Goal: Information Seeking & Learning: Learn about a topic

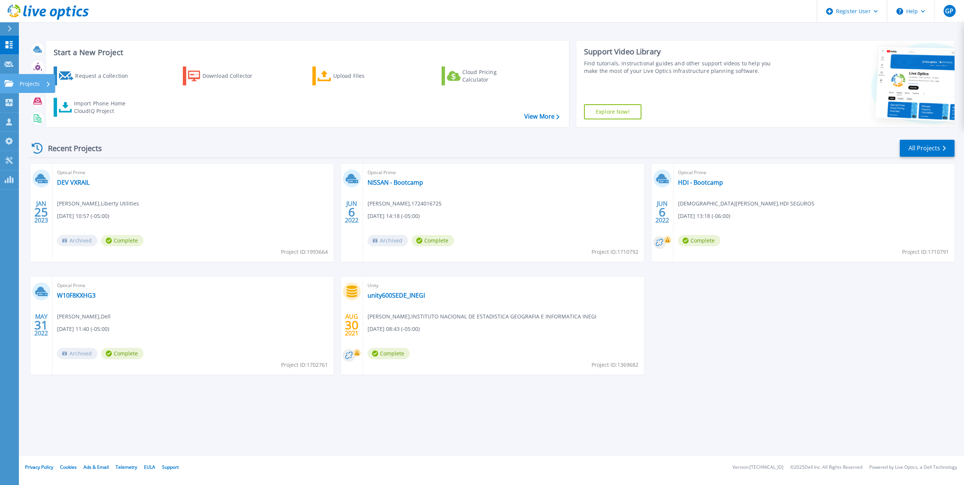
click at [19, 86] on div "Projects" at bounding box center [37, 83] width 37 height 19
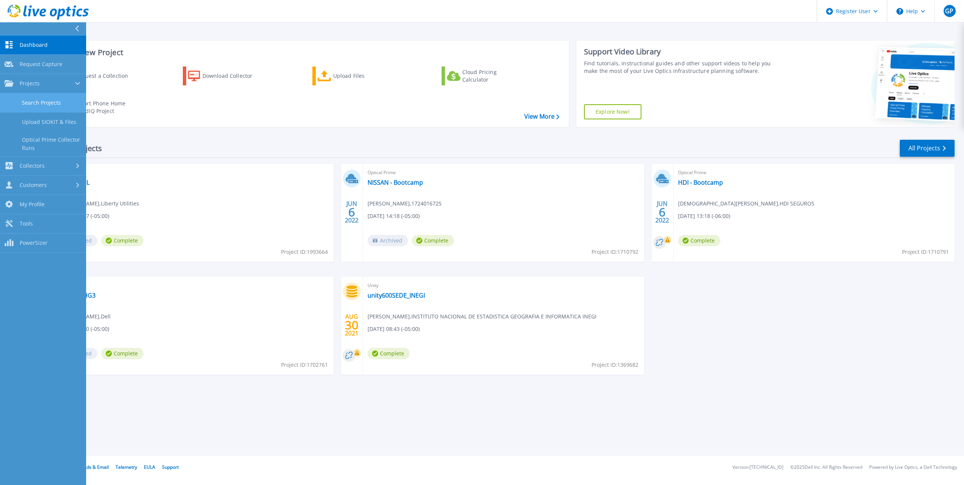
click at [54, 104] on link "Search Projects" at bounding box center [43, 102] width 86 height 19
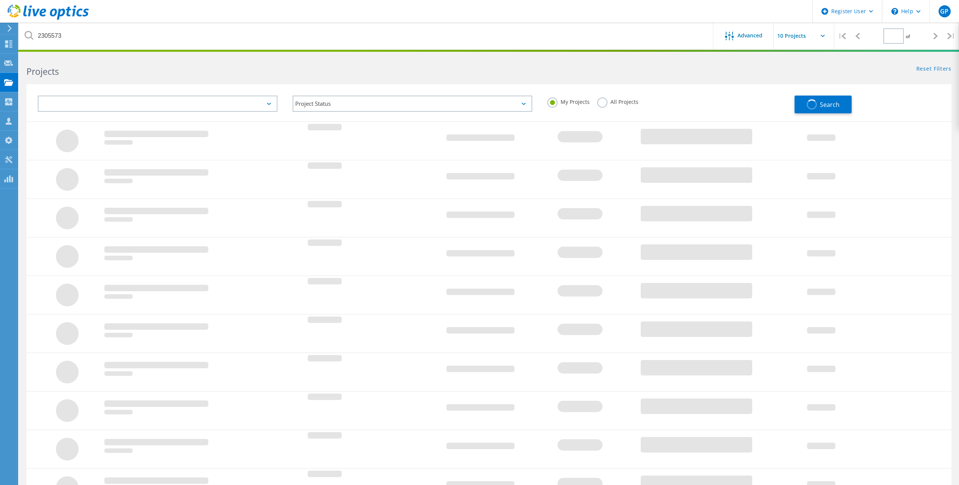
type input "1"
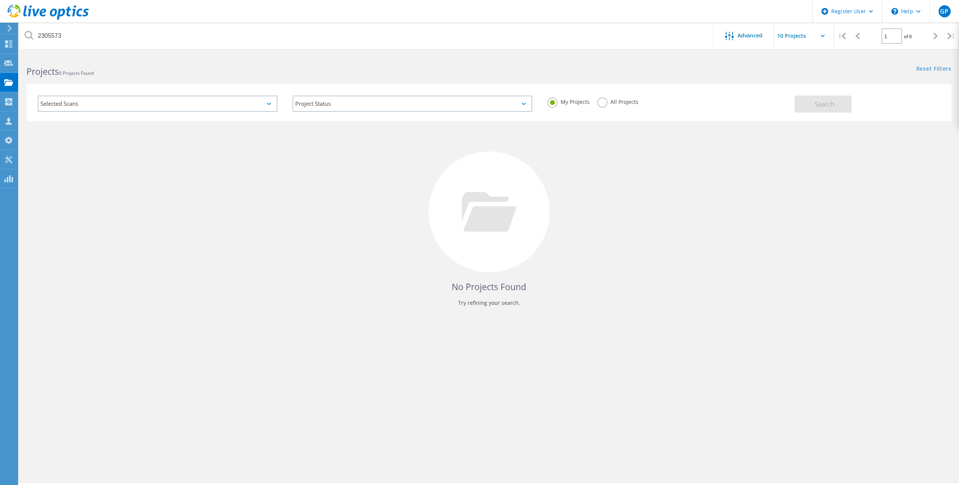
click at [601, 101] on label "All Projects" at bounding box center [617, 101] width 41 height 7
click at [0, 0] on input "All Projects" at bounding box center [0, 0] width 0 height 0
click at [815, 105] on span "Search" at bounding box center [825, 104] width 20 height 8
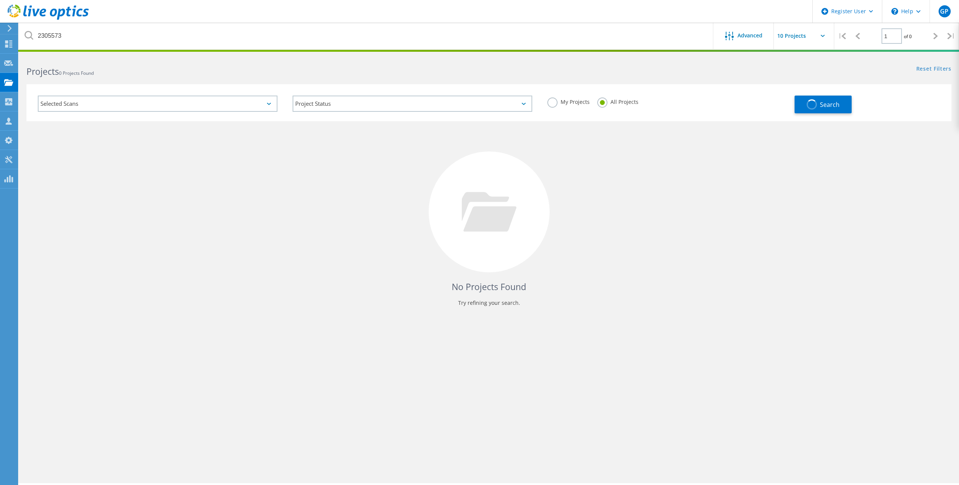
click at [783, 113] on div "Selected Scans Project Status In Progress Complete Published Anonymous Archived…" at bounding box center [488, 102] width 925 height 37
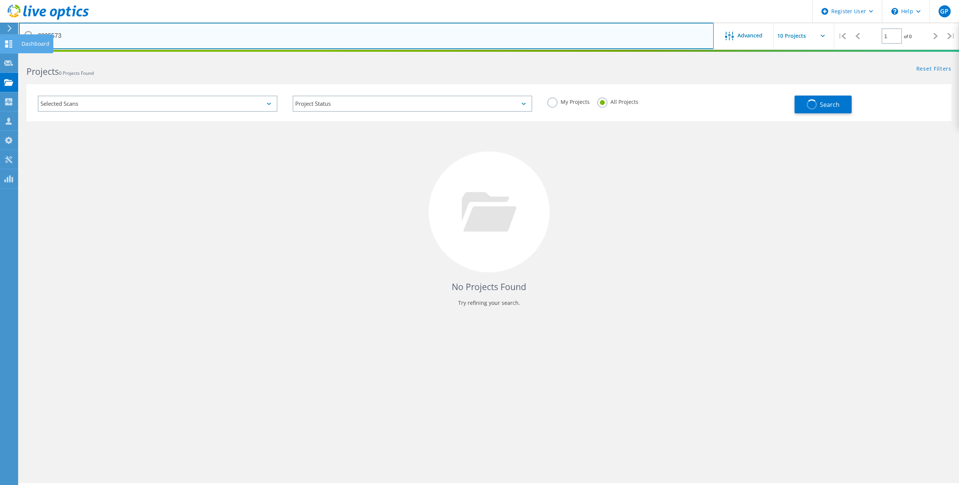
drag, startPoint x: 62, startPoint y: 37, endPoint x: 0, endPoint y: 44, distance: 62.7
click at [0, 45] on html "Register User \n Help Explore Helpful Articles Contact Support GP Dell User Gab…" at bounding box center [479, 253] width 959 height 506
paste input "96076"
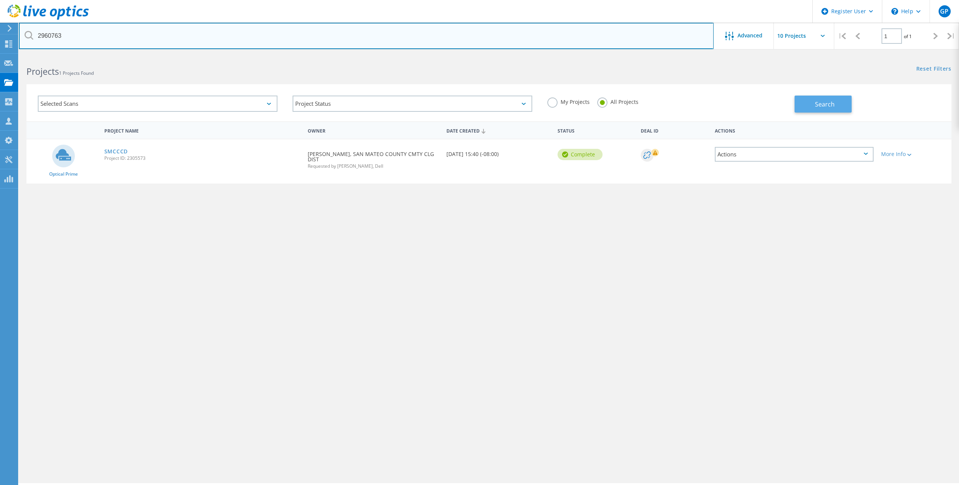
type input "2960763"
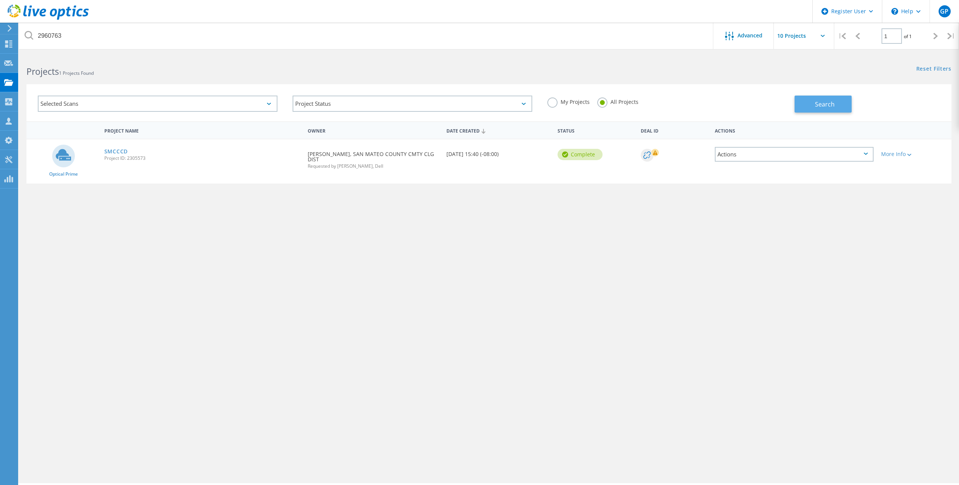
click at [823, 108] on span "Search" at bounding box center [825, 104] width 20 height 8
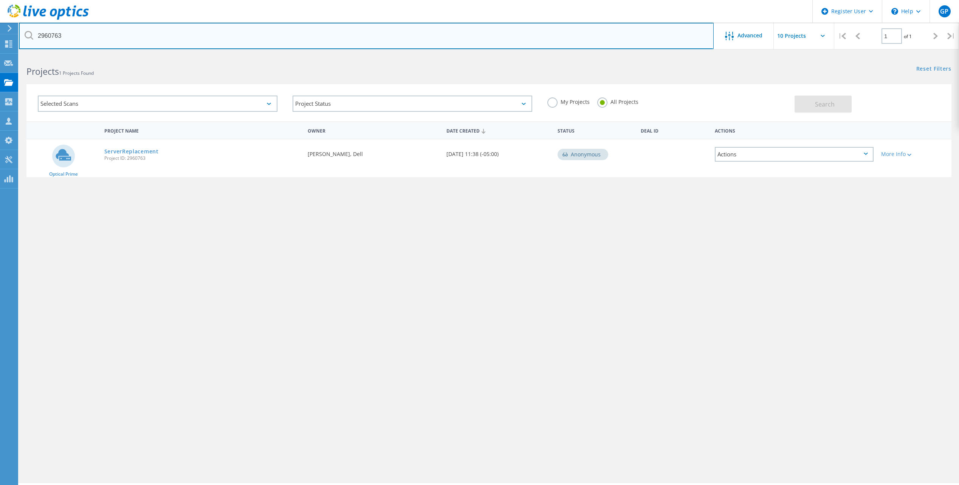
drag, startPoint x: 56, startPoint y: 31, endPoint x: 20, endPoint y: 30, distance: 36.7
click at [20, 31] on input "2960763" at bounding box center [366, 36] width 695 height 26
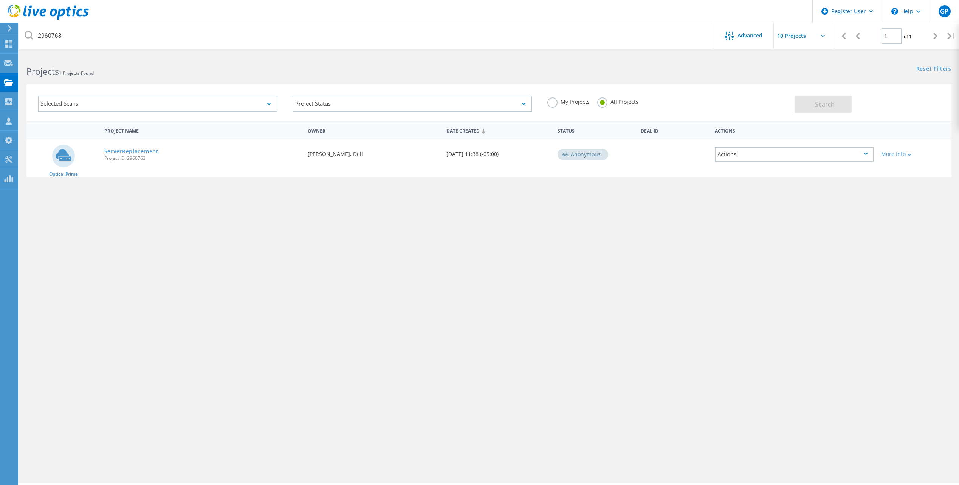
click at [136, 149] on link "ServerReplacement" at bounding box center [131, 151] width 54 height 5
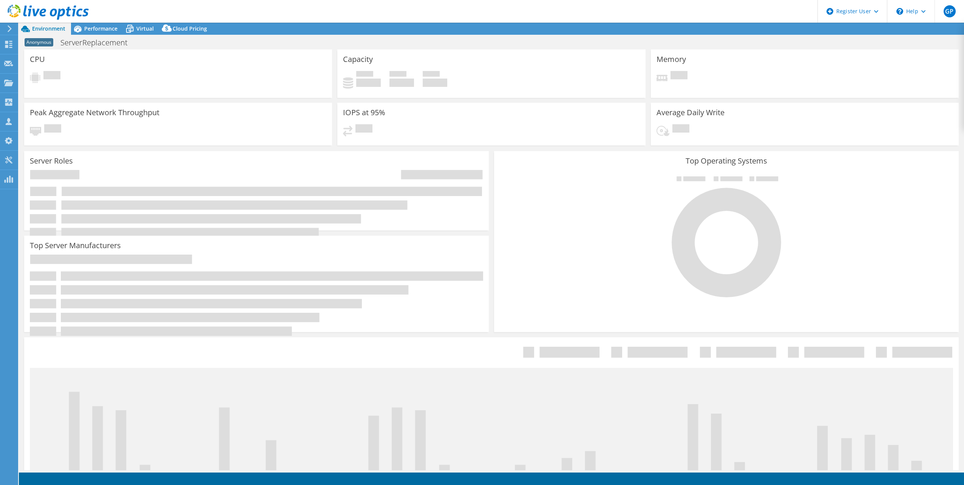
select select "USEast"
select select "USD"
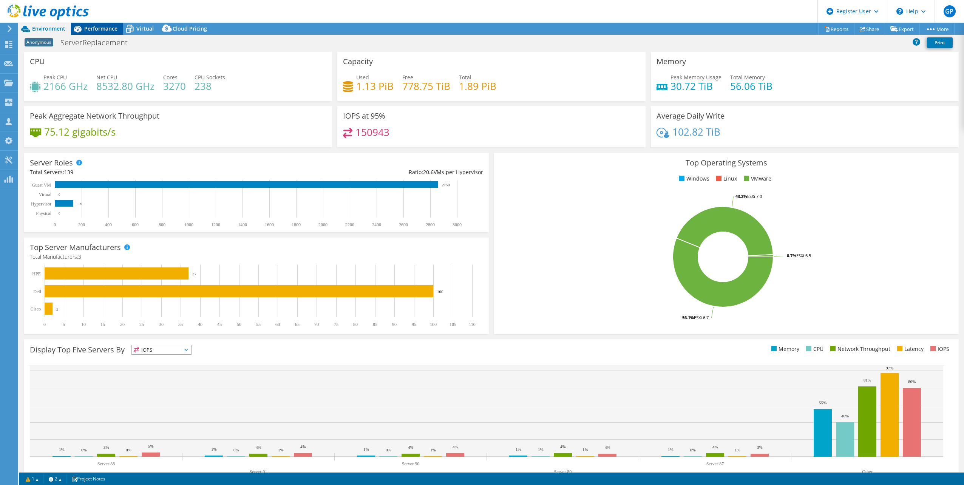
click at [102, 32] on span "Performance" at bounding box center [100, 28] width 33 height 7
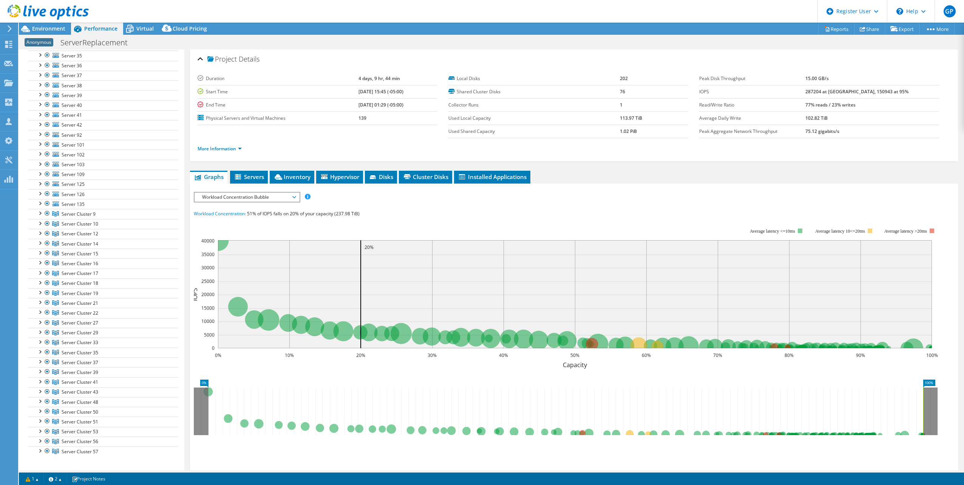
scroll to position [378, 0]
click at [249, 177] on span "Servers" at bounding box center [249, 177] width 30 height 8
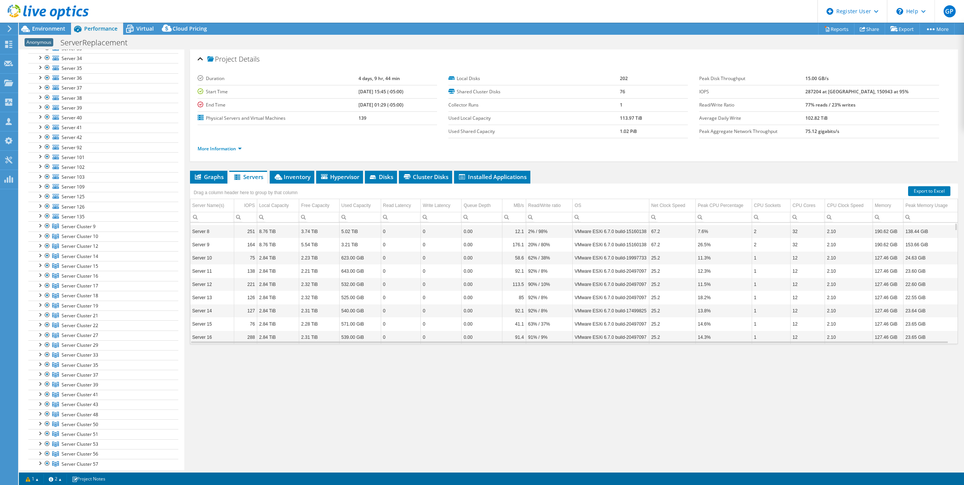
scroll to position [0, 0]
click at [805, 206] on div "CPU Cores" at bounding box center [804, 205] width 23 height 9
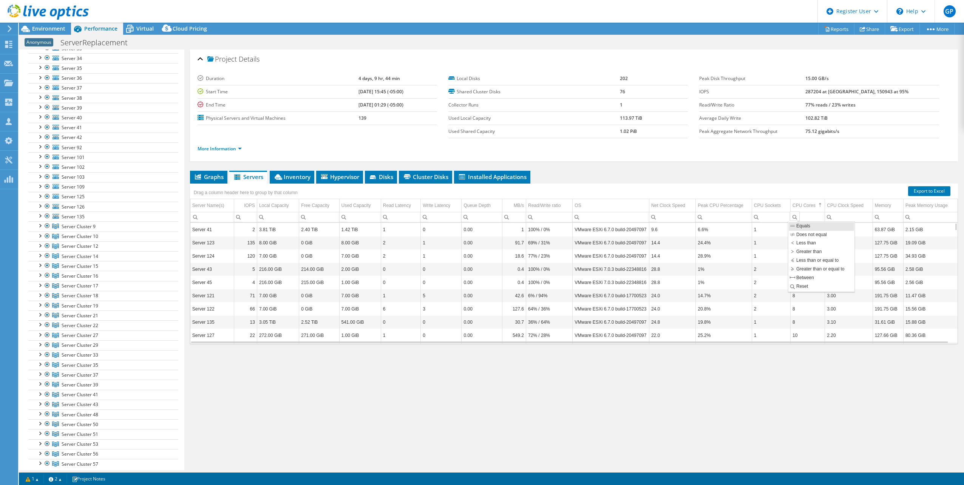
click at [797, 212] on div "Column CPU Cores, Filter cell" at bounding box center [795, 216] width 10 height 9
click at [799, 207] on div "CPU Cores" at bounding box center [804, 205] width 23 height 9
click at [297, 181] on li "Inventory" at bounding box center [292, 177] width 45 height 13
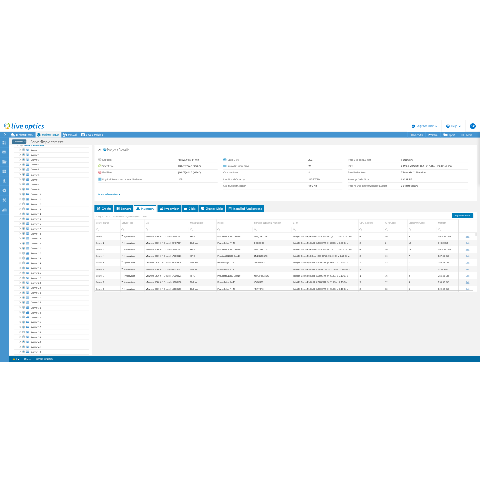
scroll to position [0, 0]
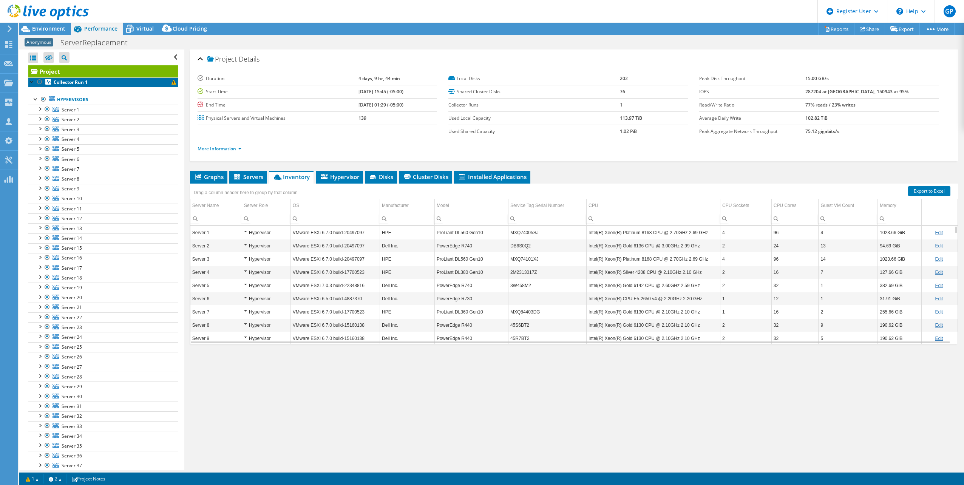
click at [87, 80] on b "Collector Run 1" at bounding box center [71, 82] width 34 height 6
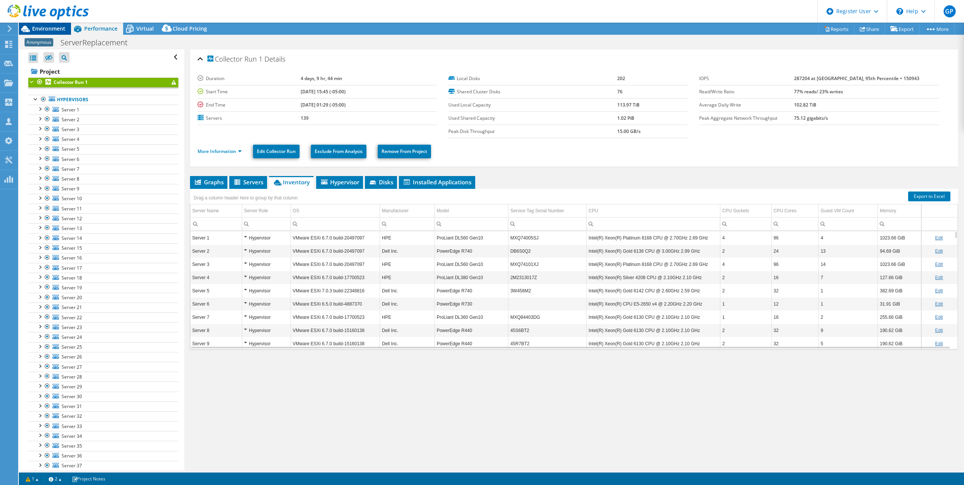
click at [50, 29] on span "Environment" at bounding box center [48, 28] width 33 height 7
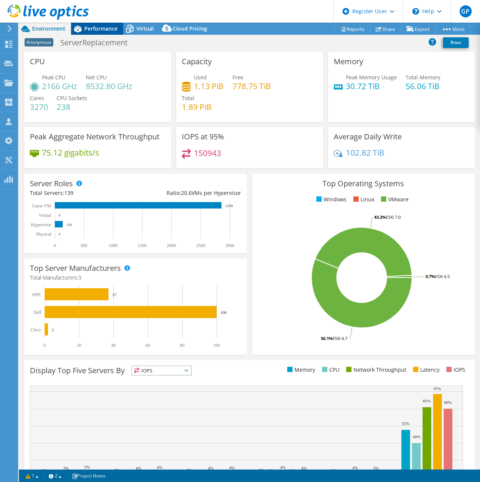
click at [101, 29] on span "Performance" at bounding box center [100, 28] width 33 height 7
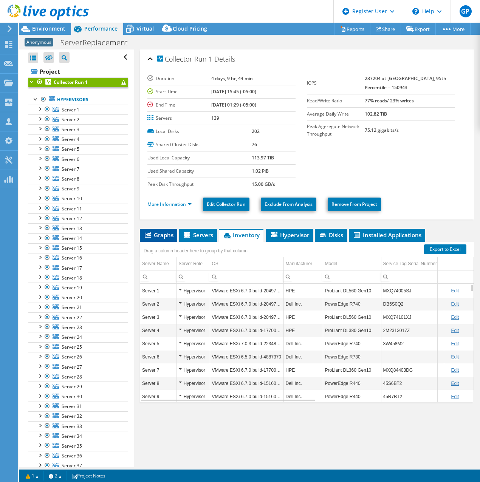
click at [161, 232] on span "Graphs" at bounding box center [159, 235] width 30 height 8
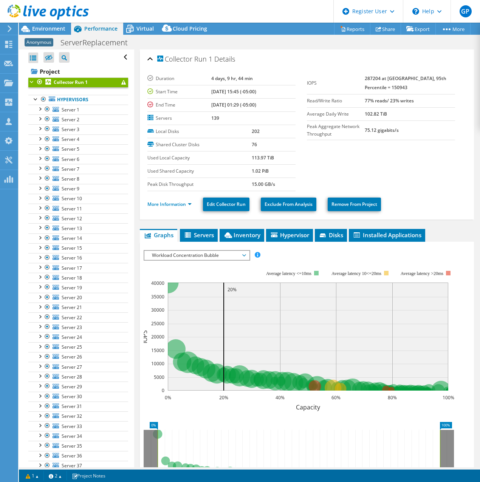
click at [194, 260] on div "Workload Concentration Bubble IOPS Disk Throughput IO Size Latency Queue Depth …" at bounding box center [197, 255] width 107 height 11
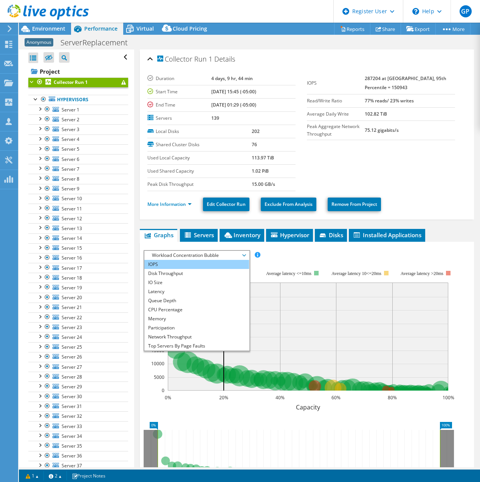
click at [183, 265] on li "IOPS" at bounding box center [196, 264] width 105 height 9
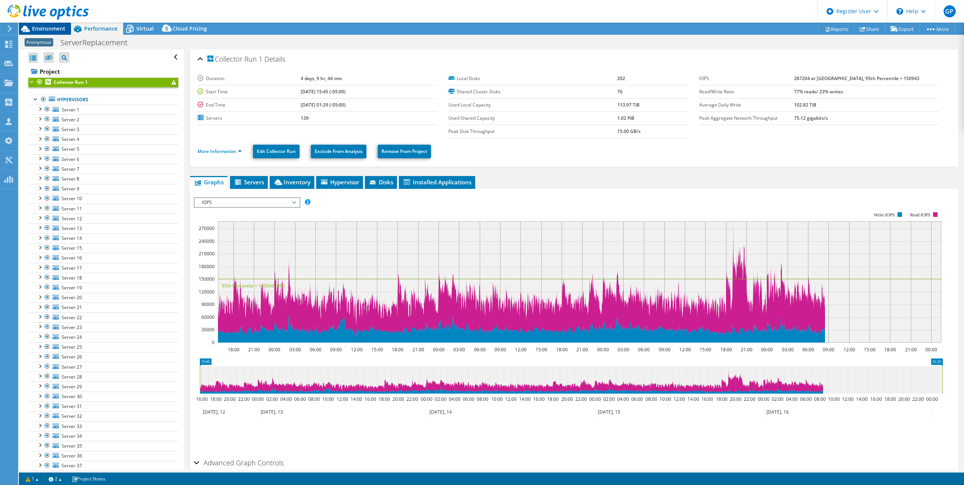
click at [37, 27] on span "Environment" at bounding box center [48, 28] width 33 height 7
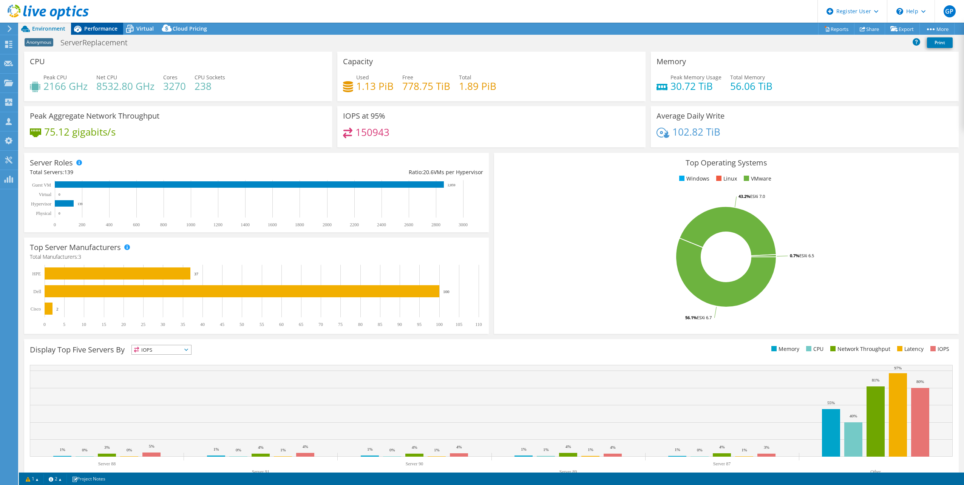
click at [99, 30] on span "Performance" at bounding box center [100, 28] width 33 height 7
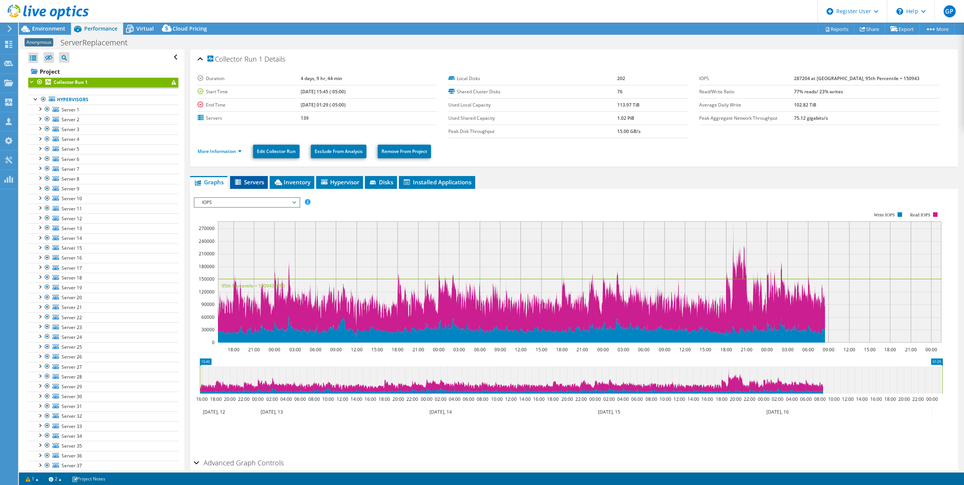
click at [245, 181] on span "Servers" at bounding box center [249, 182] width 30 height 8
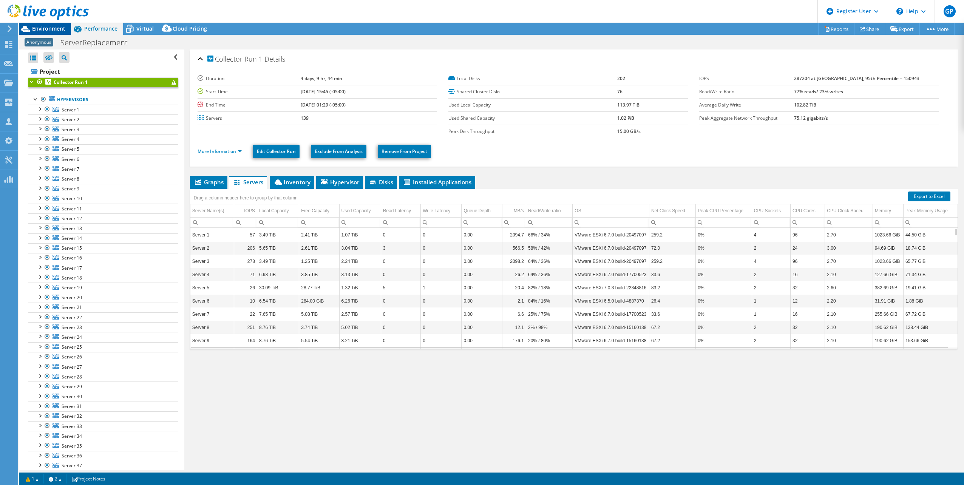
click at [38, 31] on span "Environment" at bounding box center [48, 28] width 33 height 7
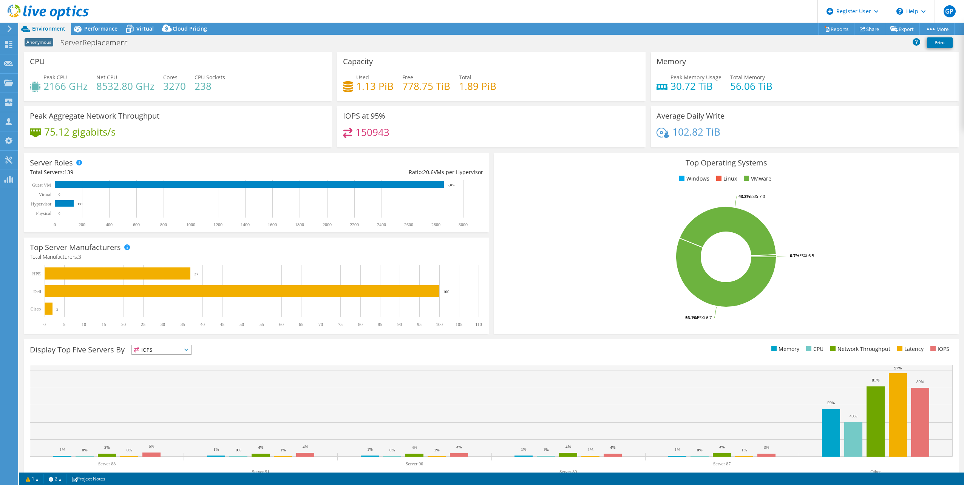
click at [429, 126] on div "IOPS at 95% 150943" at bounding box center [491, 126] width 308 height 41
